Goal: Obtain resource: Download file/media

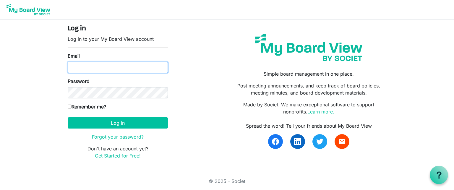
click at [78, 68] on input "Email" at bounding box center [118, 67] width 100 height 11
type input "[EMAIL_ADDRESS][DOMAIN_NAME]"
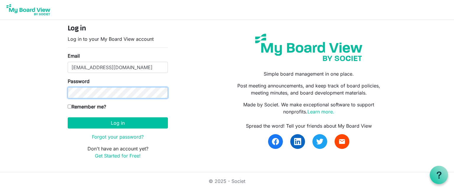
click at [68, 117] on button "Log in" at bounding box center [118, 122] width 100 height 11
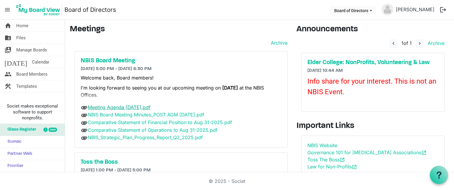
click at [134, 105] on link "Meeting Agenda [DATE].pdf" at bounding box center [119, 107] width 63 height 6
click at [133, 123] on link "Comparative Statement of Financial Position to Aug 31-2025.pdf" at bounding box center [160, 123] width 144 height 6
click at [121, 131] on link "Comparative Statement of Operations to Aug 31-2025.pdf" at bounding box center [153, 130] width 130 height 6
click at [120, 138] on link "NBIS_Strategic_Plan_Progress_Report_Q2_2025.pdf" at bounding box center [145, 138] width 115 height 6
